Goal: Book appointment/travel/reservation

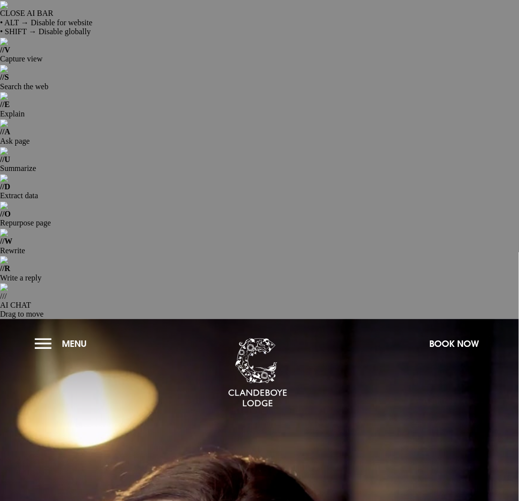
click at [42, 334] on button "Menu" at bounding box center [63, 344] width 57 height 21
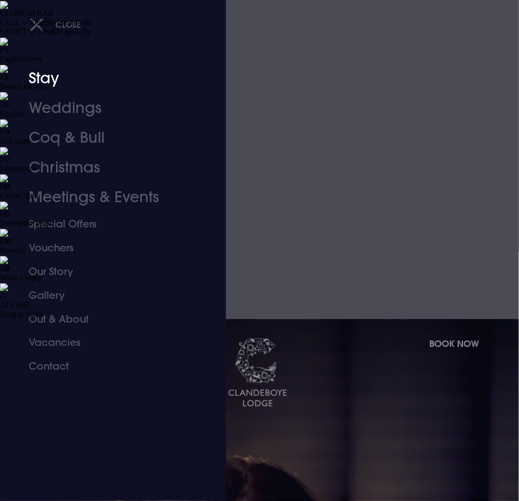
click at [41, 73] on link "Stay" at bounding box center [106, 78] width 155 height 30
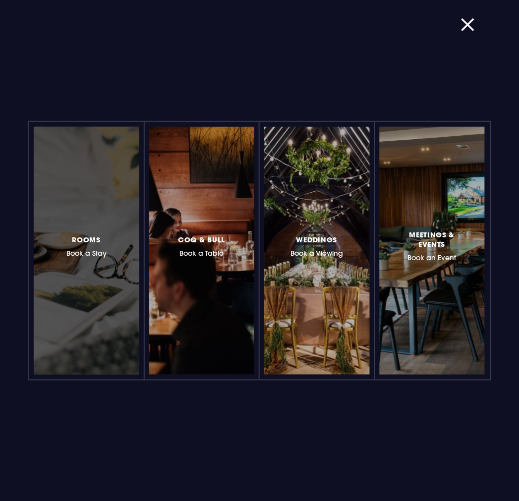
click at [91, 270] on div at bounding box center [87, 251] width 106 height 248
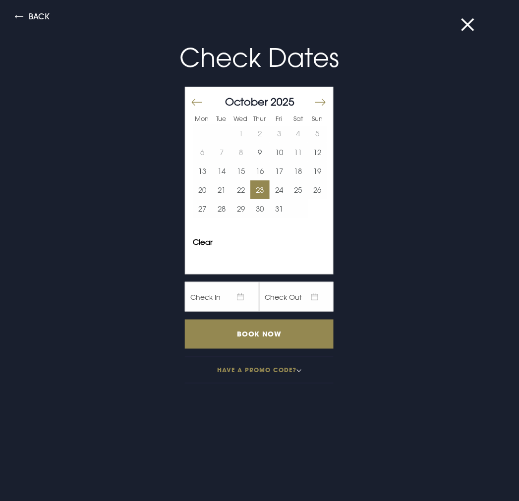
click at [250, 189] on button "23" at bounding box center [259, 190] width 19 height 19
click at [299, 187] on button "25" at bounding box center [298, 190] width 19 height 19
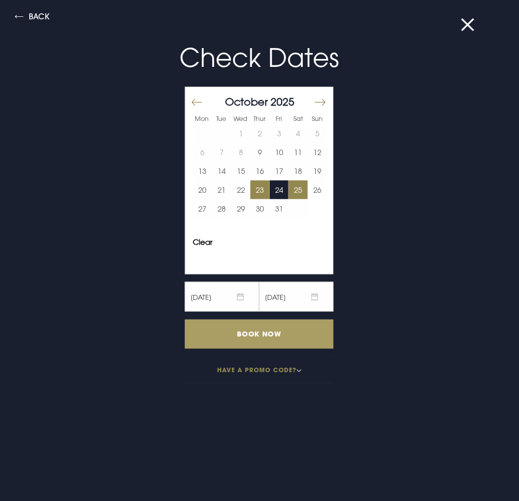
click at [269, 320] on input "Book Now" at bounding box center [259, 334] width 149 height 29
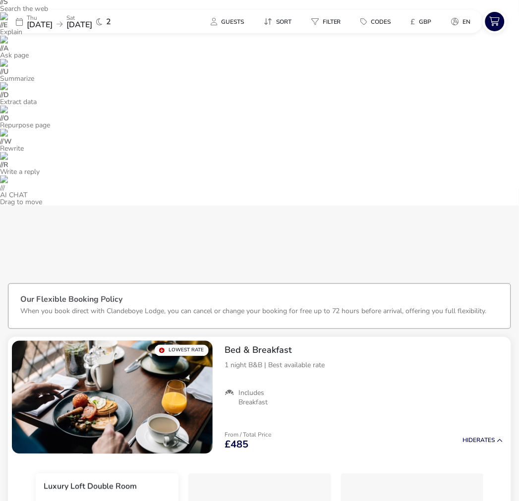
scroll to position [70, 0]
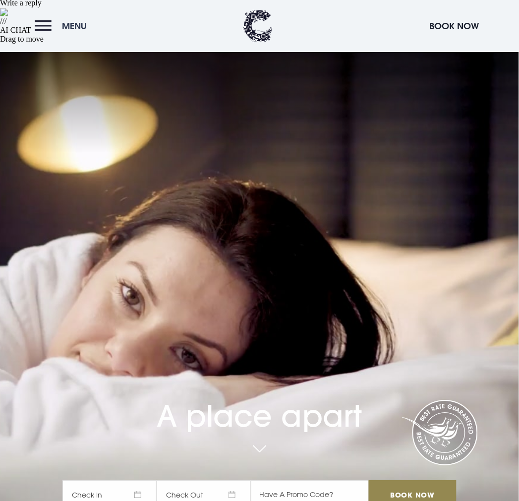
click at [42, 28] on button "Menu" at bounding box center [63, 25] width 57 height 21
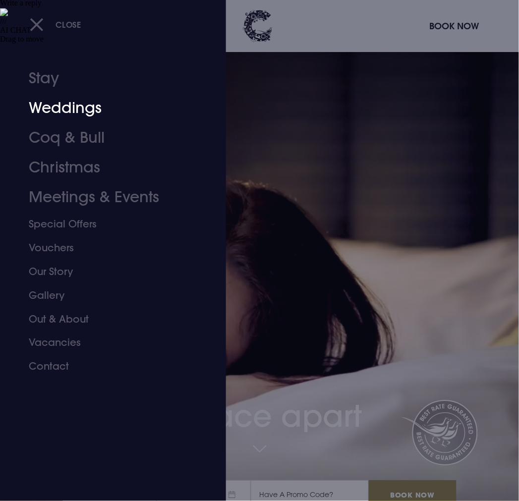
click at [75, 107] on link "Weddings" at bounding box center [106, 108] width 155 height 30
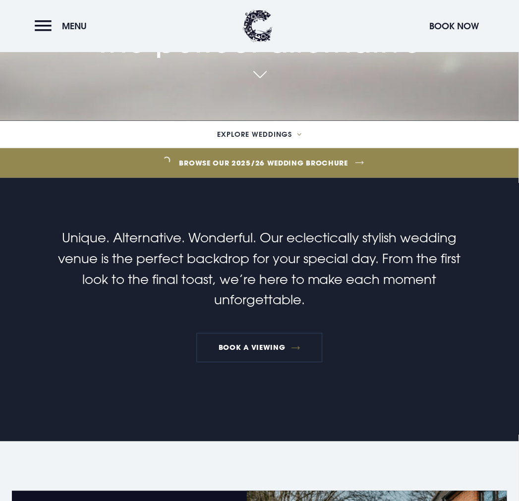
scroll to position [881, 0]
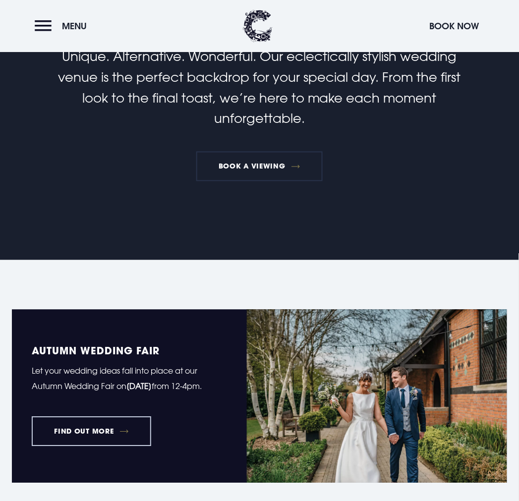
click at [113, 417] on link "FIND OUT MORE" at bounding box center [92, 432] width 120 height 30
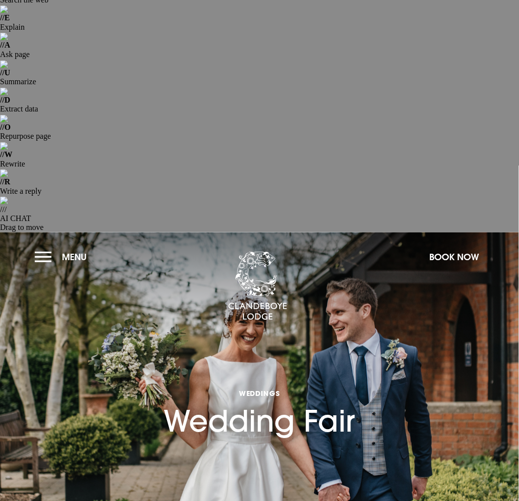
scroll to position [165, 0]
